Goal: Task Accomplishment & Management: Complete application form

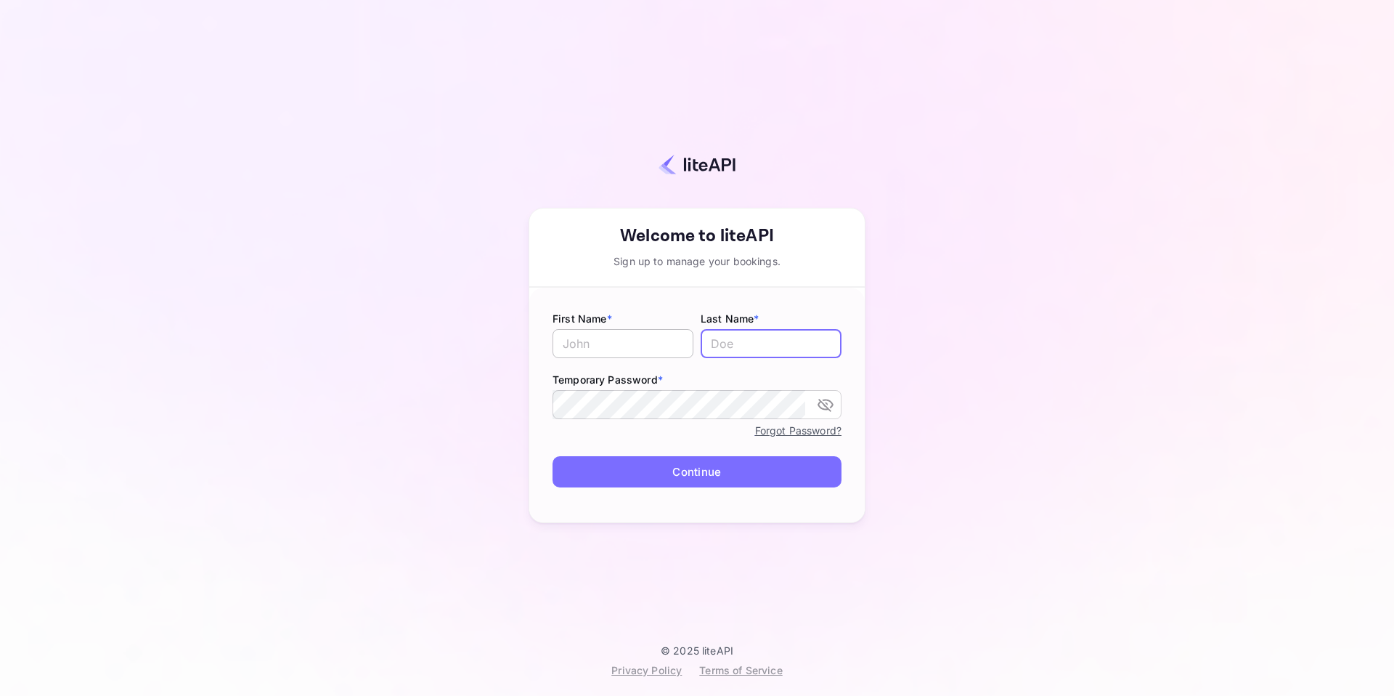
click at [610, 342] on input "text" at bounding box center [623, 343] width 141 height 29
type input "Maria"
type input "Ancheta"
click at [1068, 188] on div "Your account has been created successfully, a confirmation link has been sent t…" at bounding box center [697, 333] width 1266 height 621
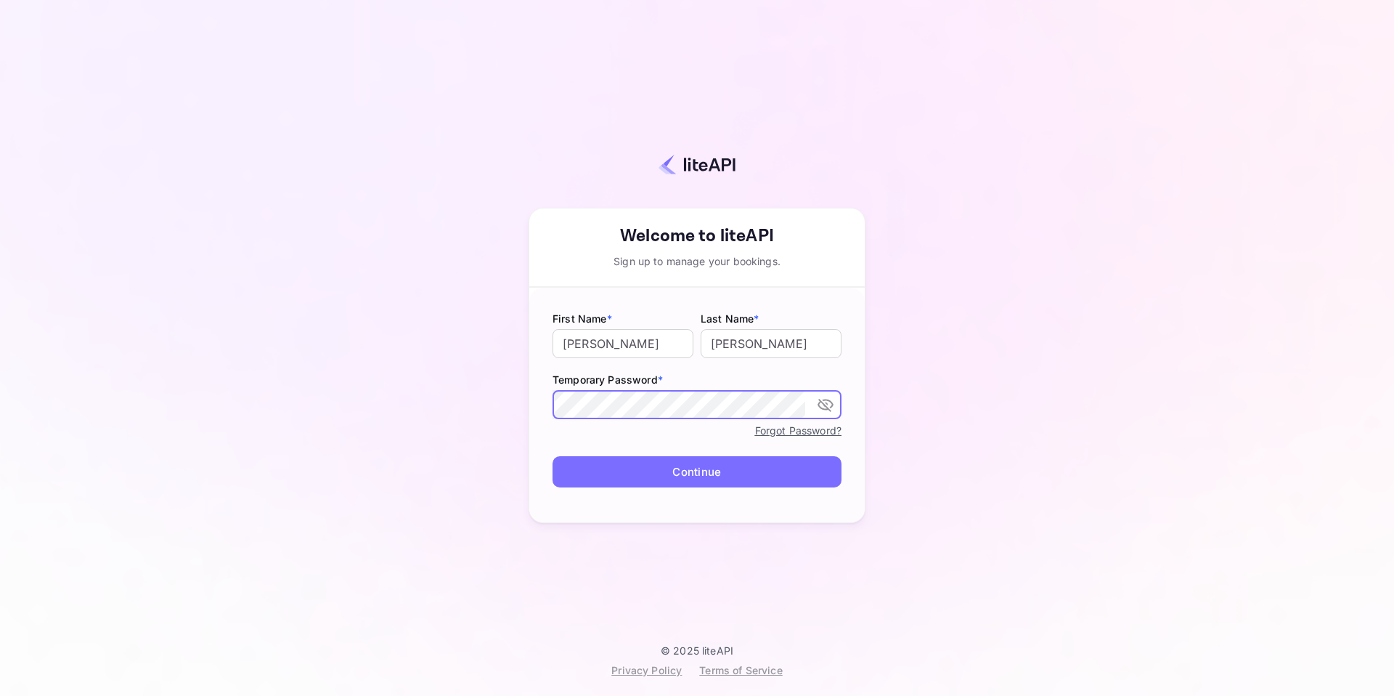
click at [659, 475] on button "Continue" at bounding box center [697, 471] width 289 height 31
click at [639, 322] on label "First Name *" at bounding box center [623, 318] width 141 height 15
click at [627, 347] on input "text" at bounding box center [623, 343] width 141 height 29
click at [656, 338] on input "text" at bounding box center [623, 343] width 141 height 29
type input "[PERSON_NAME]"
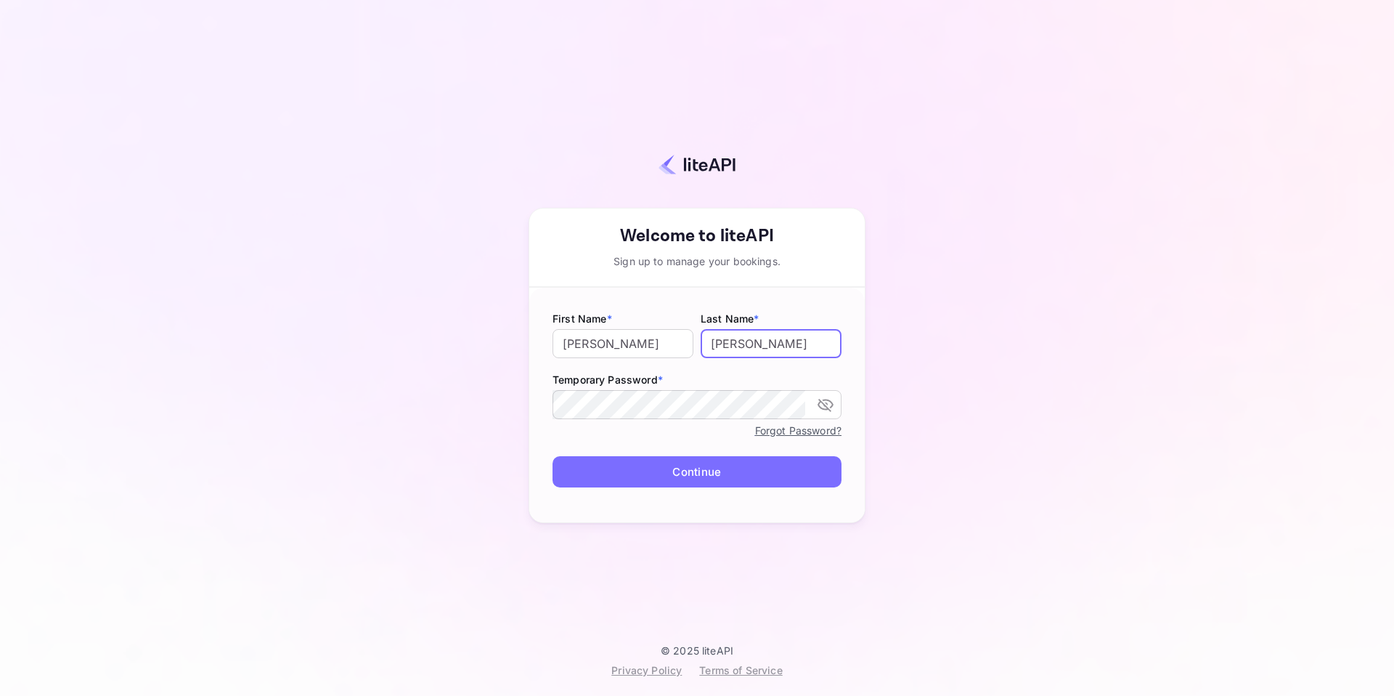
type input "[PERSON_NAME]"
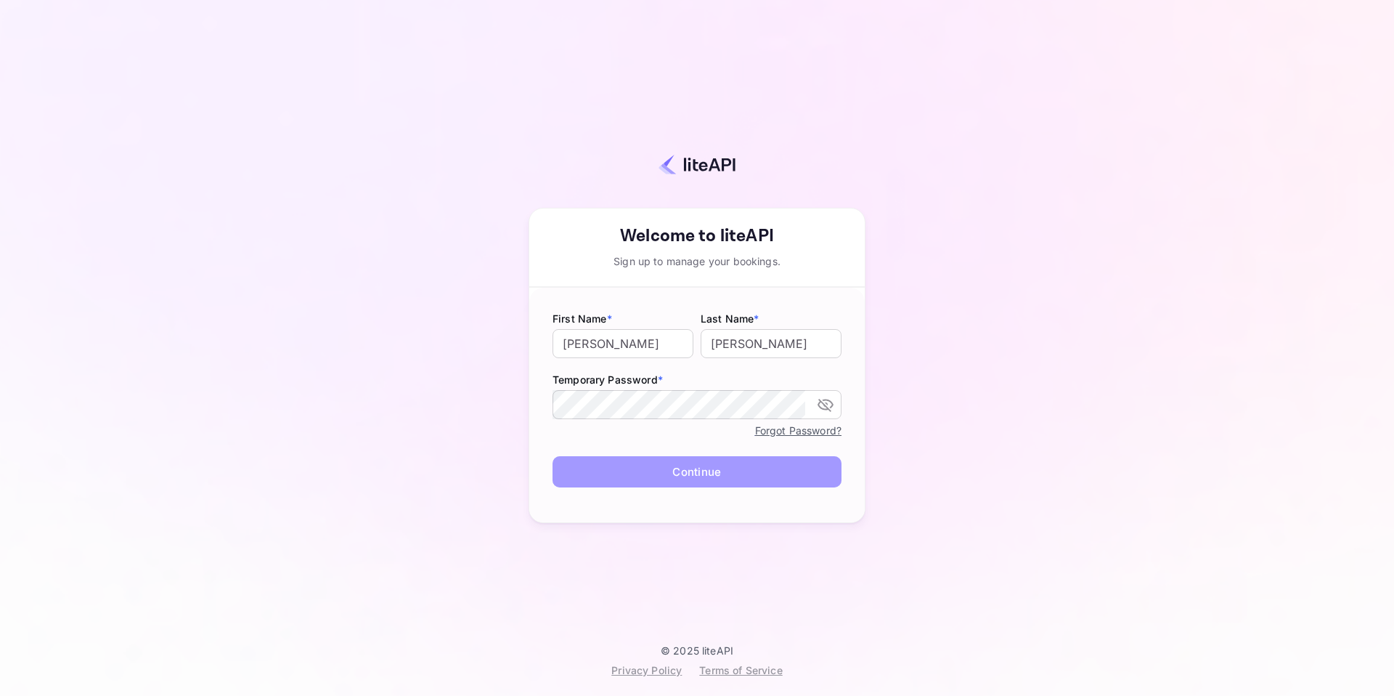
click at [807, 458] on button "Continue" at bounding box center [697, 471] width 289 height 31
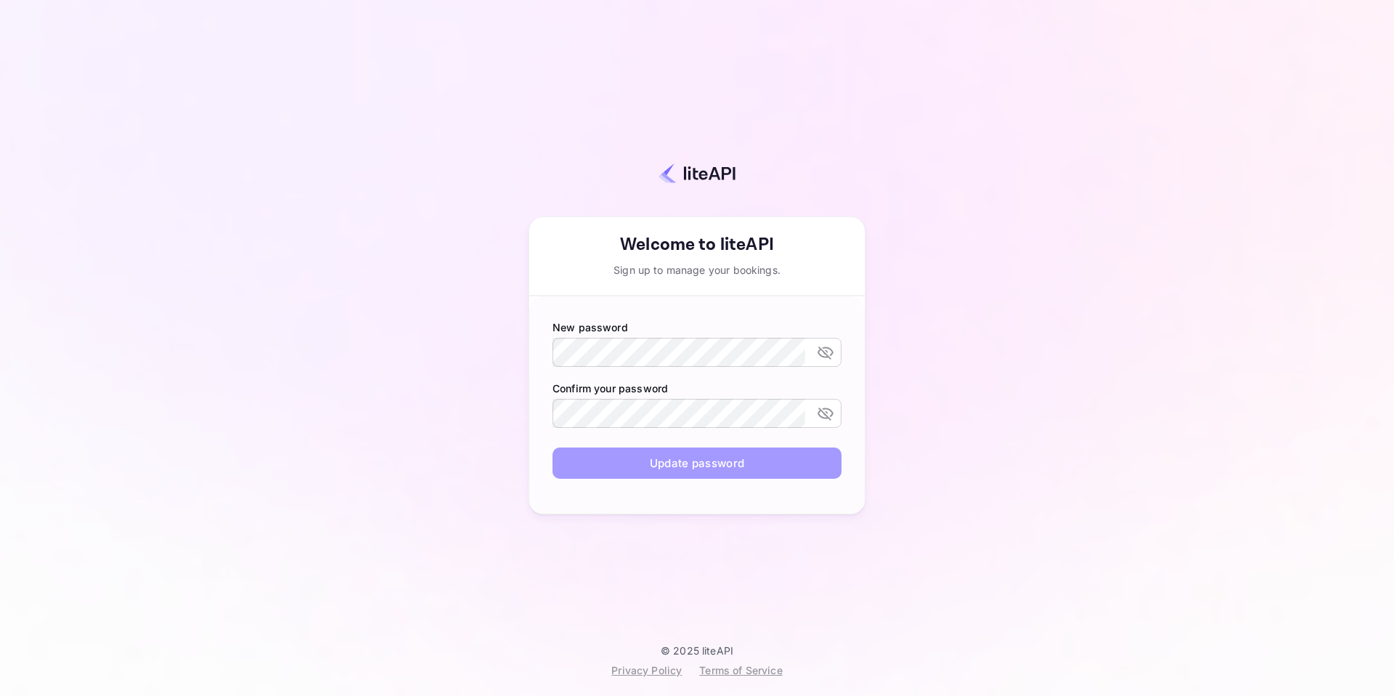
click at [798, 466] on button "Update password" at bounding box center [697, 462] width 289 height 31
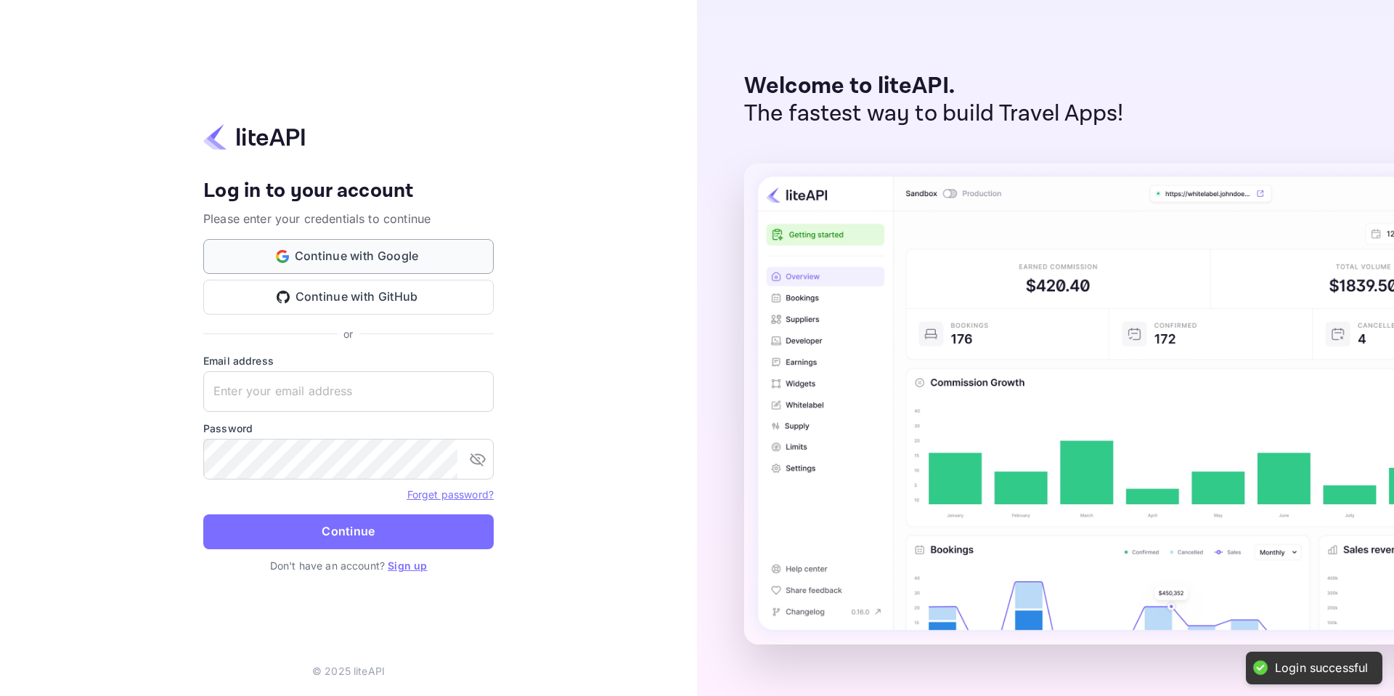
click at [412, 251] on button "Continue with Google" at bounding box center [348, 256] width 290 height 35
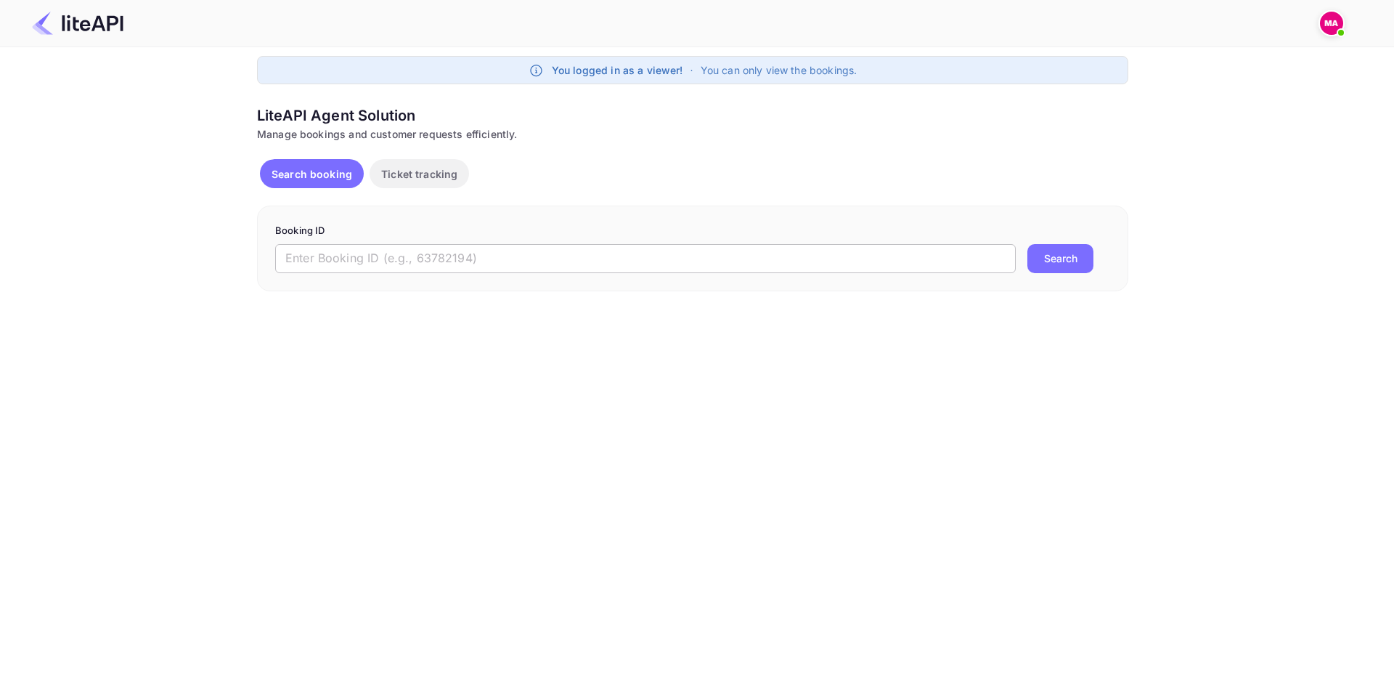
click at [590, 258] on input "text" at bounding box center [645, 258] width 741 height 29
click at [68, 20] on img at bounding box center [77, 23] width 91 height 23
click at [105, 20] on img at bounding box center [77, 23] width 91 height 23
click at [1341, 31] on span at bounding box center [1341, 33] width 6 height 6
click at [897, 86] on div at bounding box center [697, 348] width 1394 height 696
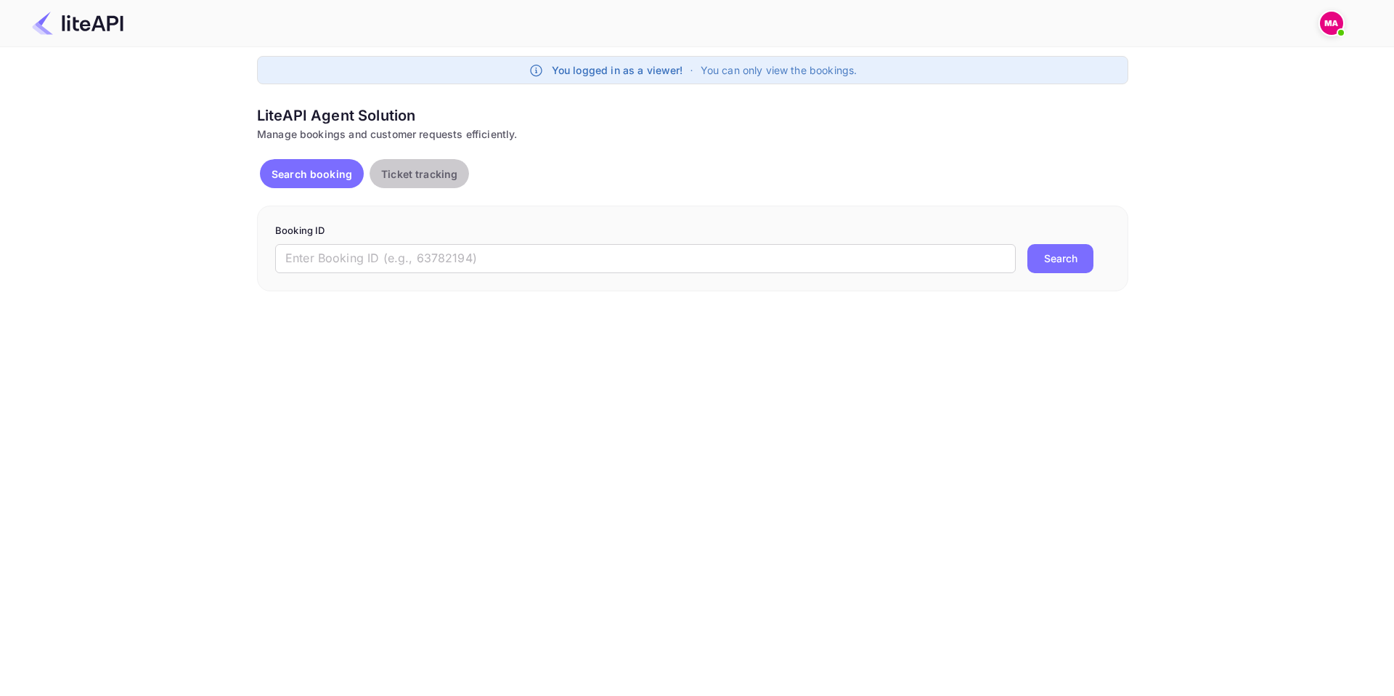
click at [414, 170] on p "Ticket tracking" at bounding box center [419, 173] width 76 height 15
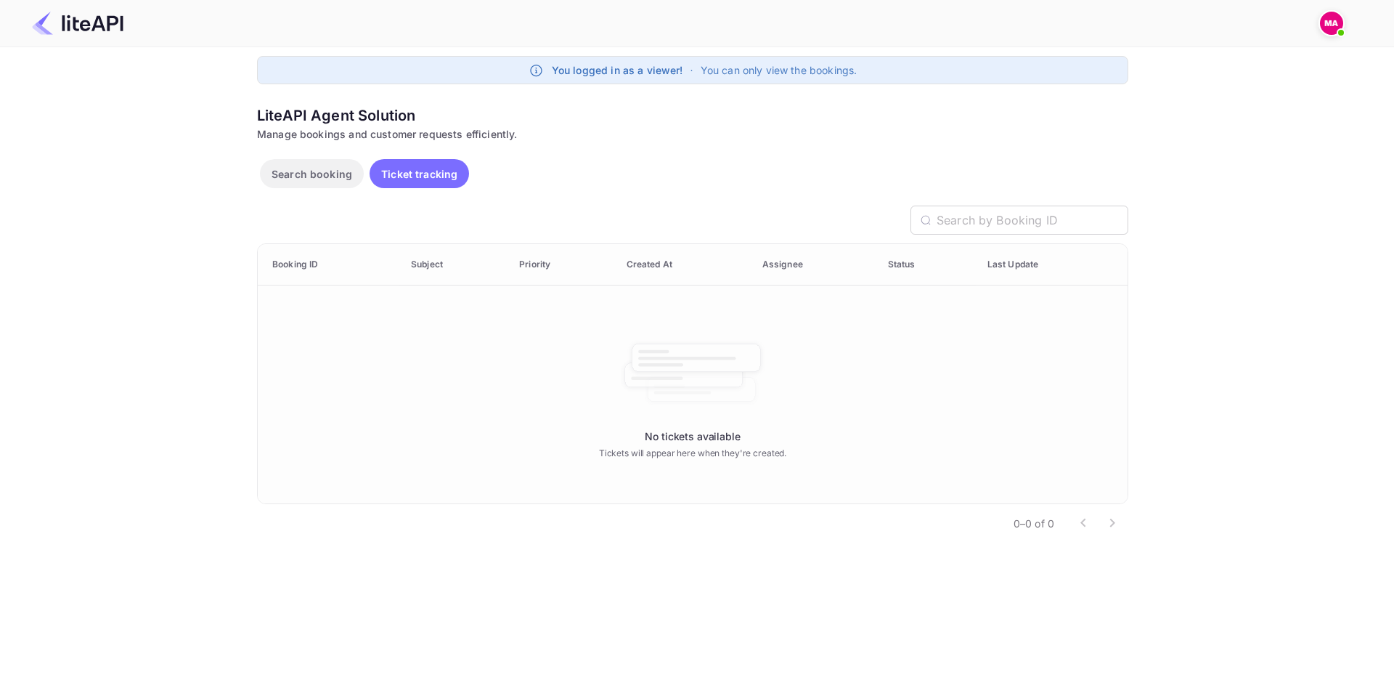
click at [300, 179] on p "Search booking" at bounding box center [312, 173] width 81 height 15
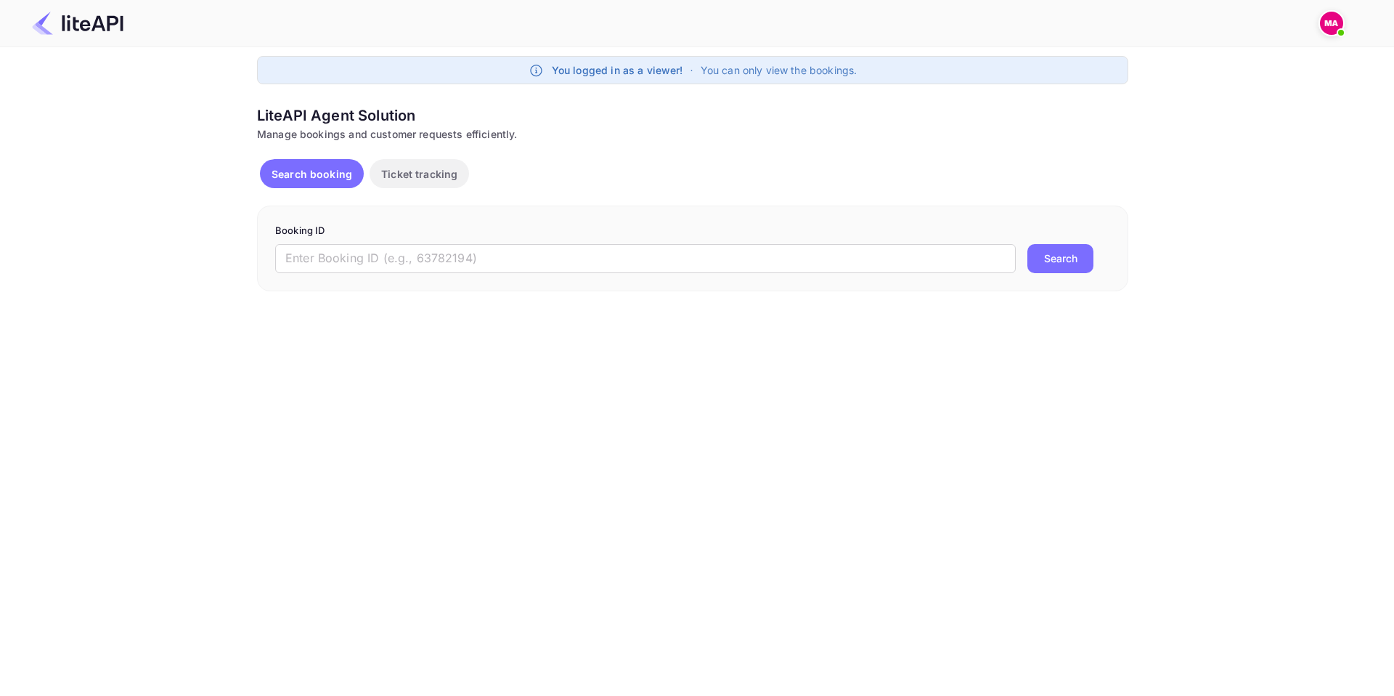
click at [536, 68] on icon at bounding box center [536, 70] width 15 height 15
click at [1336, 12] on img at bounding box center [1331, 23] width 23 height 23
click at [1182, 276] on div at bounding box center [697, 348] width 1394 height 696
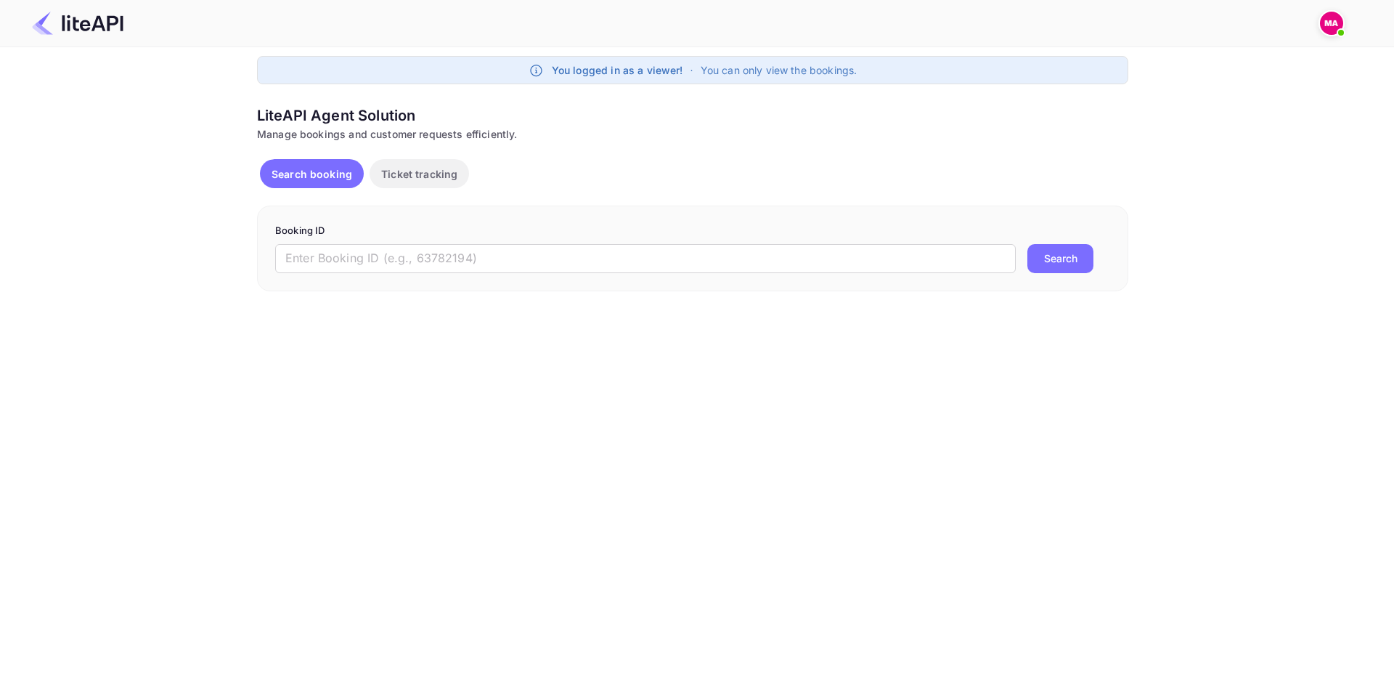
click at [1329, 26] on img at bounding box center [1331, 23] width 23 height 23
click at [85, 306] on div at bounding box center [697, 348] width 1394 height 696
